Goal: Information Seeking & Learning: Find specific fact

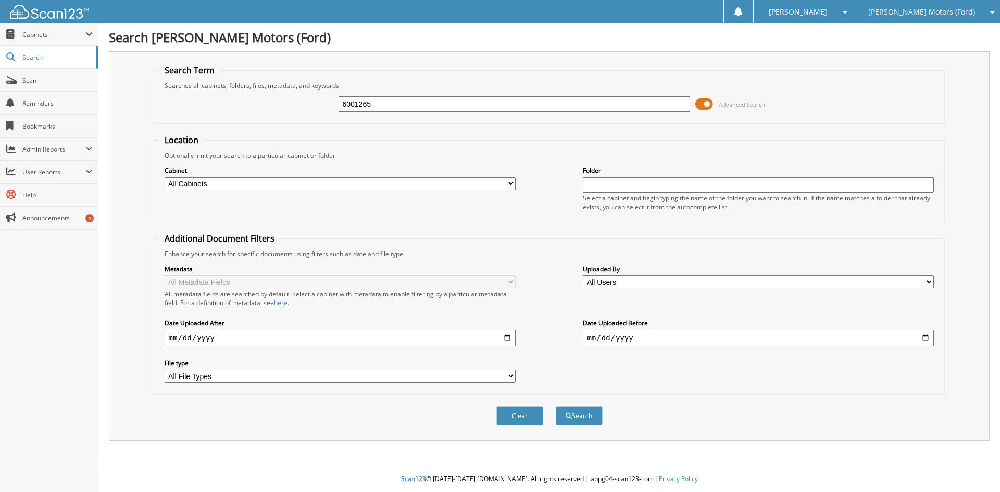
type input "6001265"
click at [556, 406] on button "Search" at bounding box center [579, 415] width 47 height 19
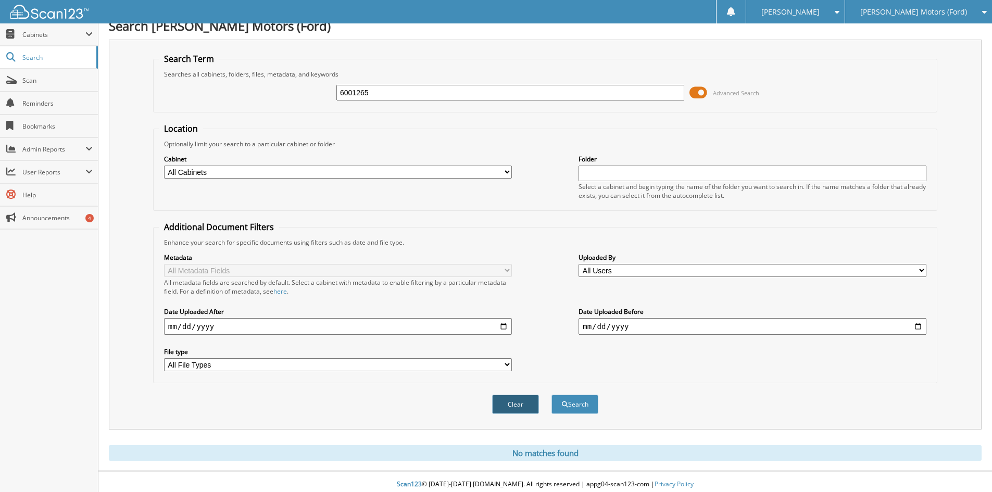
scroll to position [17, 0]
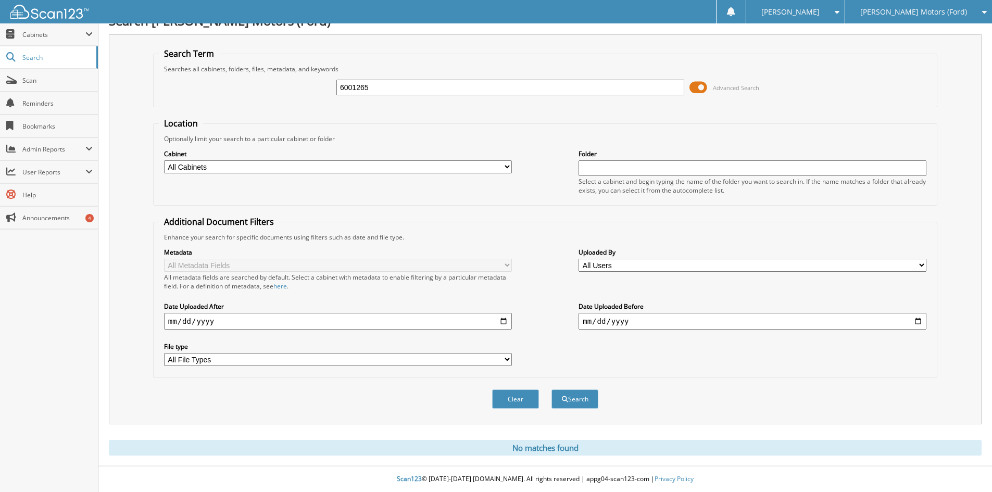
drag, startPoint x: 387, startPoint y: 89, endPoint x: 240, endPoint y: 77, distance: 147.8
click at [240, 77] on div "6001265 Advanced Search" at bounding box center [545, 87] width 773 height 28
type input "6001267"
click at [551, 389] on button "Search" at bounding box center [574, 398] width 47 height 19
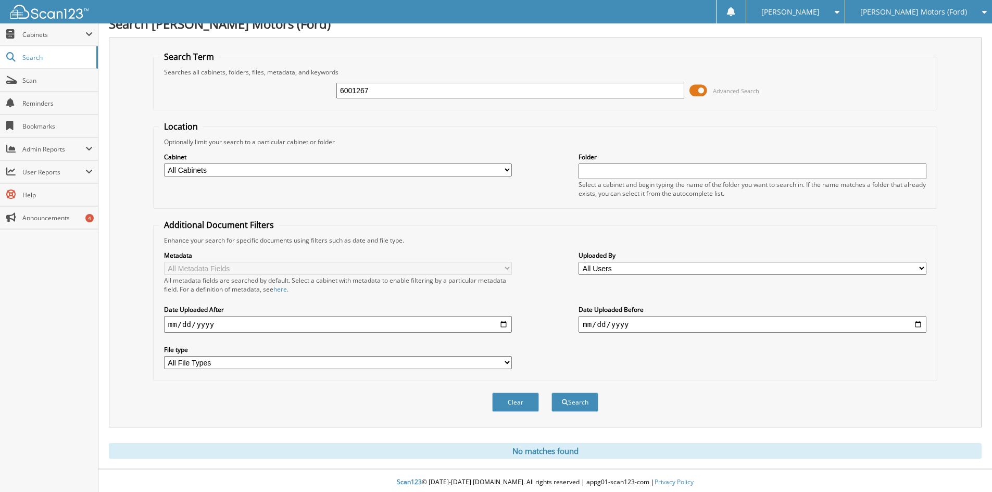
scroll to position [17, 0]
